Goal: Task Accomplishment & Management: Manage account settings

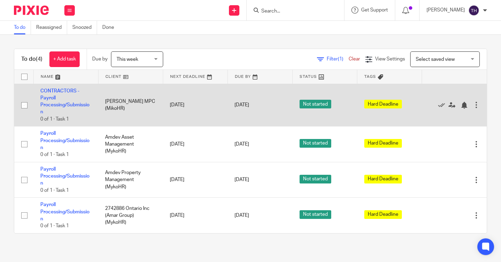
click at [475, 107] on div at bounding box center [475, 104] width 7 height 7
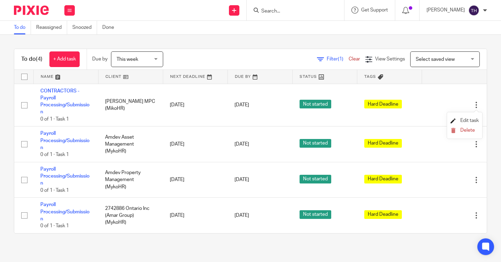
click at [463, 120] on span "Edit task" at bounding box center [469, 120] width 18 height 5
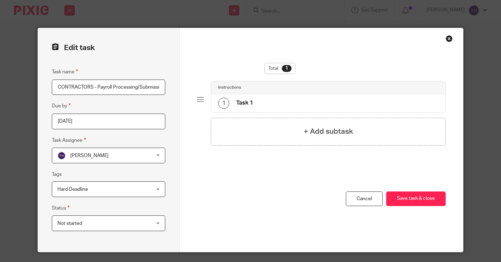
scroll to position [0, 5]
click at [136, 119] on input "[DATE]" at bounding box center [108, 122] width 113 height 16
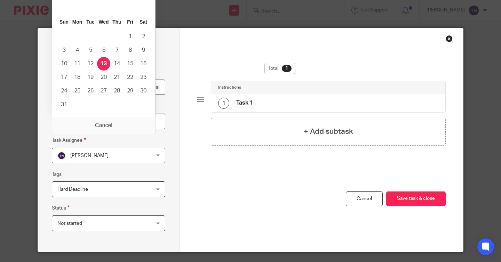
click at [109, 125] on input "[DATE]" at bounding box center [108, 122] width 113 height 16
click at [171, 123] on div "Edit task Task name CONTRACTORS - Payroll Processing/Submission Due by [DATE] T…" at bounding box center [108, 140] width 141 height 224
click at [77, 122] on input "2025-08-13" at bounding box center [108, 122] width 113 height 16
click at [176, 85] on div "Edit task Task name CONTRACTORS - Payroll Processing/Submission Due by 2025-08-…" at bounding box center [108, 140] width 141 height 224
click at [137, 117] on input "2025-08-13" at bounding box center [108, 122] width 113 height 16
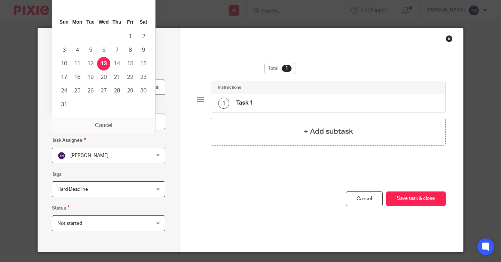
click at [190, 51] on div "Total 1 Instructions 1 Task 1 + Add subtask You have unsaved changes Cancel Sav…" at bounding box center [320, 140] width 283 height 224
click at [91, 121] on input "2025-08-13" at bounding box center [108, 122] width 113 height 16
click at [61, 137] on label "Task Assignee" at bounding box center [69, 140] width 34 height 8
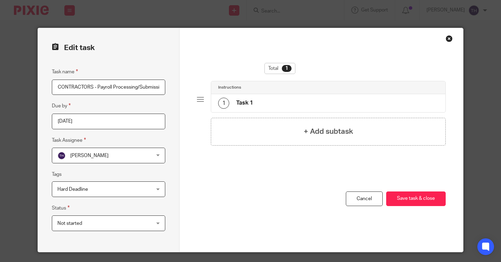
click at [62, 124] on input "2025-08-13" at bounding box center [108, 122] width 113 height 16
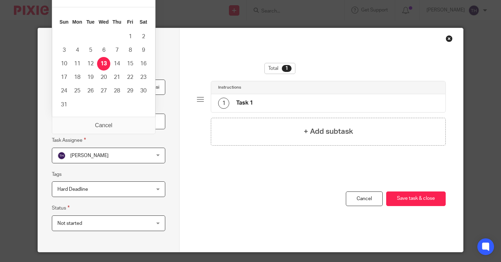
click at [61, 126] on input "2025-08-13" at bounding box center [108, 122] width 113 height 16
click at [86, 124] on input "2025-08-13" at bounding box center [108, 122] width 113 height 16
click at [357, 198] on link "Cancel" at bounding box center [363, 199] width 37 height 15
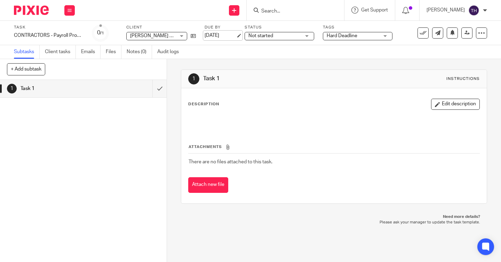
click at [211, 39] on link "[DATE]" at bounding box center [219, 35] width 31 height 7
click at [37, 11] on img at bounding box center [31, 10] width 35 height 9
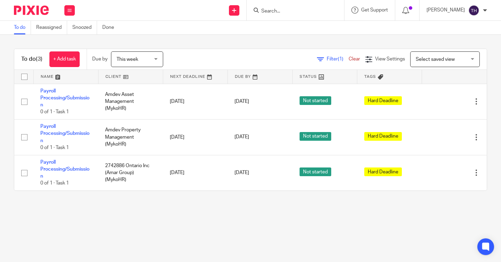
click at [316, 10] on input "Search" at bounding box center [291, 11] width 63 height 6
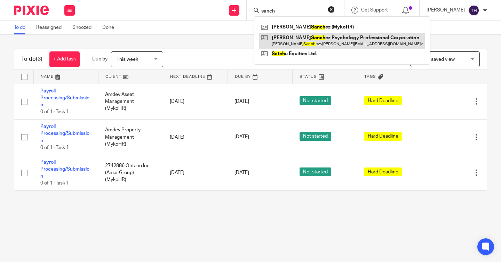
type input "sanch"
click at [308, 45] on link at bounding box center [341, 41] width 165 height 16
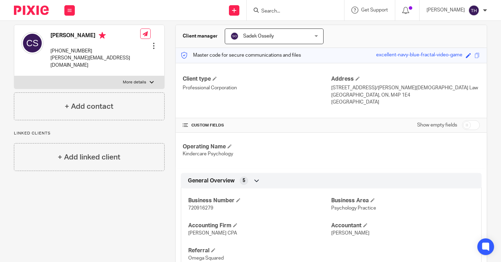
scroll to position [103, 0]
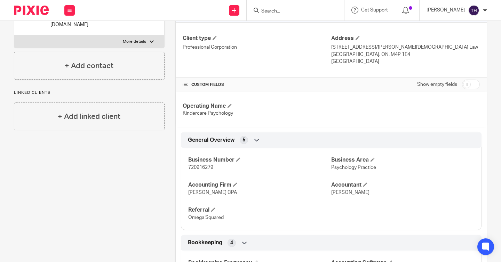
click at [201, 171] on div "Business Number 720916279 Business Area Psychology Practice Accounting [PERSON_…" at bounding box center [331, 186] width 300 height 87
click at [201, 169] on span "720916279" at bounding box center [200, 167] width 25 height 5
copy span "720916279"
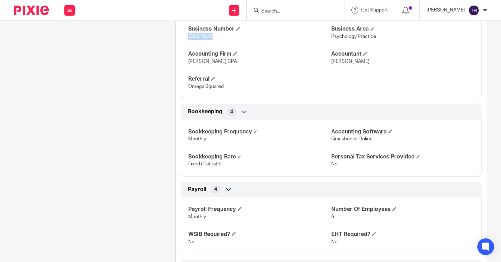
scroll to position [0, 0]
